Goal: Contribute content: Add original content to the website for others to see

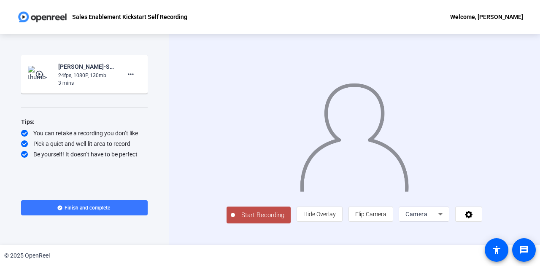
click at [235, 220] on span "Start Recording" at bounding box center [263, 215] width 56 height 10
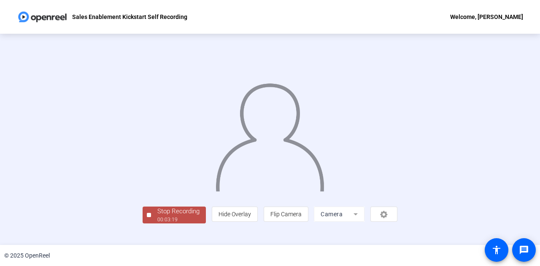
scroll to position [42, 0]
click at [157, 216] on div "Stop Recording" at bounding box center [178, 212] width 42 height 10
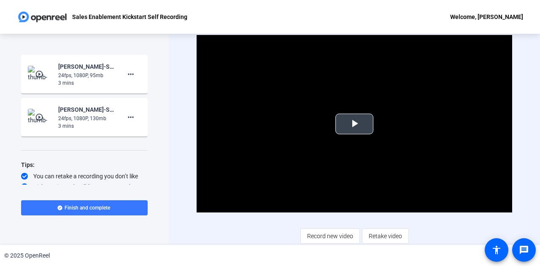
click at [354, 124] on span "Video Player" at bounding box center [354, 124] width 0 height 0
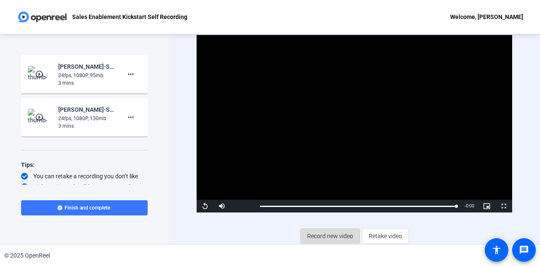
click at [325, 236] on span "Record new video" at bounding box center [330, 236] width 46 height 16
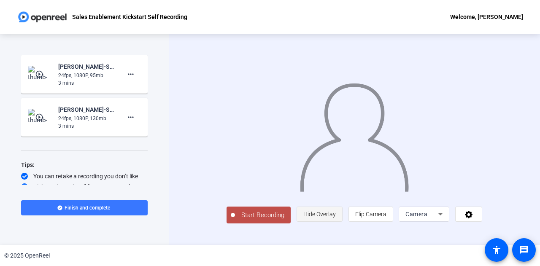
click at [336, 222] on span "Hide Overlay" at bounding box center [319, 214] width 32 height 16
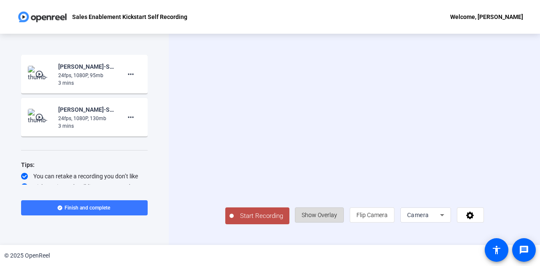
click at [337, 218] on span "Show Overlay" at bounding box center [318, 215] width 35 height 7
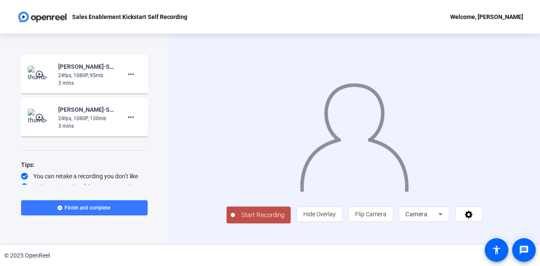
click at [438, 219] on div "Camera" at bounding box center [421, 214] width 33 height 10
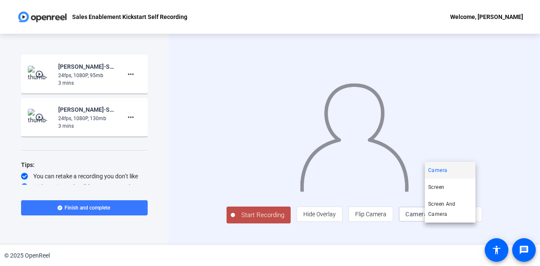
click at [460, 230] on div at bounding box center [270, 133] width 540 height 266
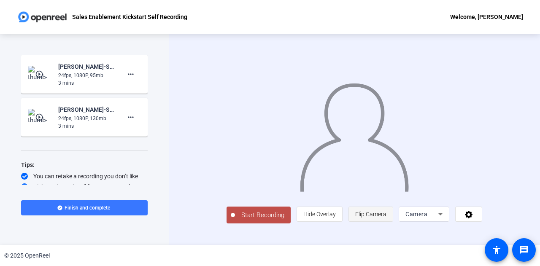
click at [386, 217] on span "Flip Camera" at bounding box center [370, 214] width 31 height 7
click at [473, 218] on icon at bounding box center [469, 214] width 10 height 8
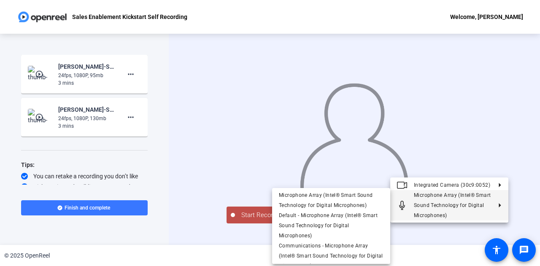
click at [454, 255] on div at bounding box center [270, 133] width 540 height 266
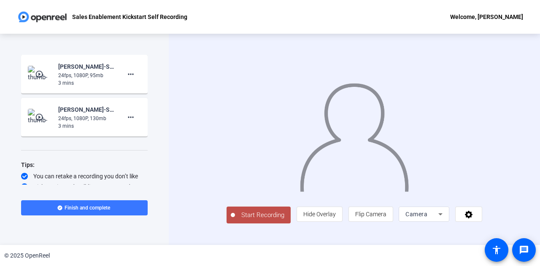
click at [234, 223] on button "Start Recording" at bounding box center [258, 215] width 64 height 17
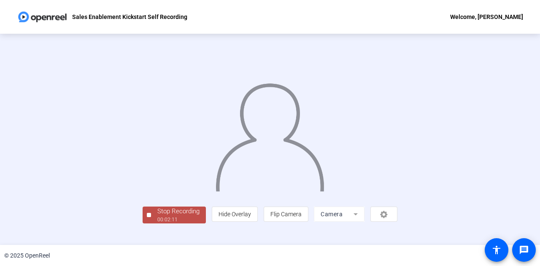
scroll to position [42, 0]
click at [157, 223] on div "00:02:14" at bounding box center [178, 220] width 42 height 8
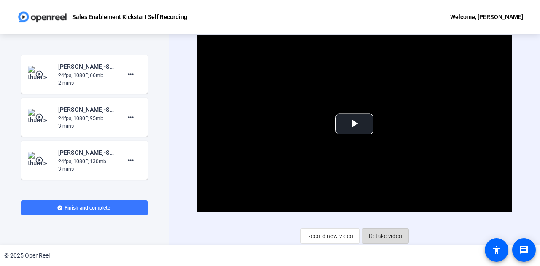
click at [388, 236] on span "Retake video" at bounding box center [384, 236] width 33 height 16
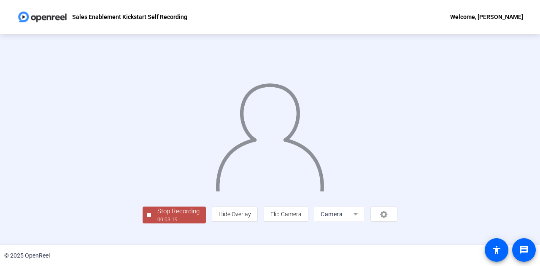
scroll to position [42, 0]
click at [157, 223] on div "00:03:20" at bounding box center [178, 220] width 42 height 8
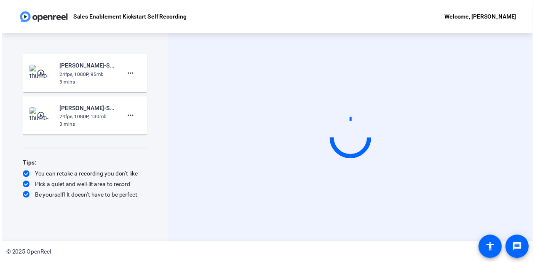
scroll to position [0, 0]
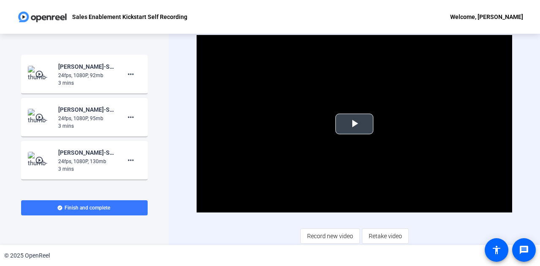
click at [354, 124] on span "Video Player" at bounding box center [354, 124] width 0 height 0
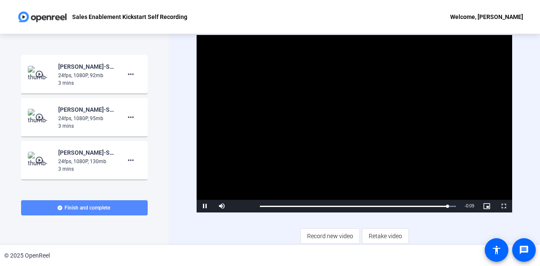
click at [98, 205] on span "Finish and complete" at bounding box center [87, 207] width 46 height 7
